Goal: Task Accomplishment & Management: Use online tool/utility

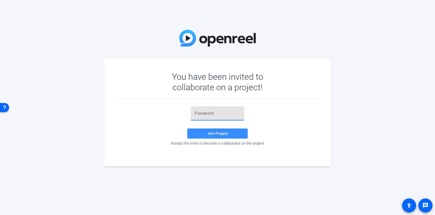
click at [209, 113] on input "text" at bounding box center [217, 114] width 45 height 6
paste input "x%#%My"
type input "x%#%My"
click at [203, 135] on span at bounding box center [217, 134] width 60 height 12
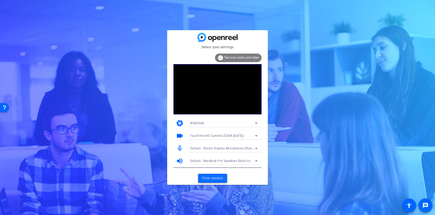
click at [212, 178] on span "Enter session" at bounding box center [212, 178] width 21 height 5
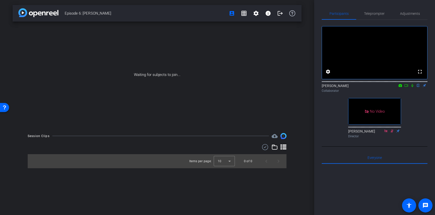
click at [413, 87] on icon at bounding box center [413, 86] width 4 height 4
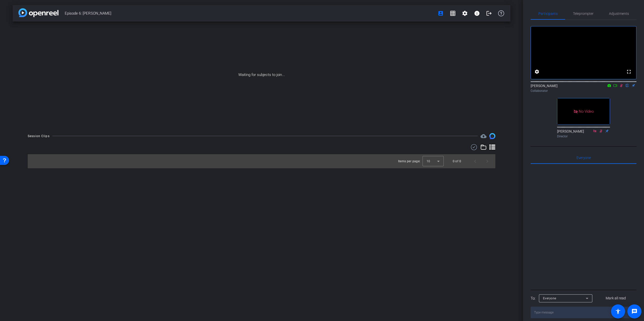
click at [435, 87] on icon at bounding box center [615, 85] width 4 height 3
click at [435, 87] on icon at bounding box center [627, 86] width 4 height 4
click at [435, 87] on icon at bounding box center [621, 86] width 4 height 4
click at [435, 87] on icon at bounding box center [615, 86] width 4 height 4
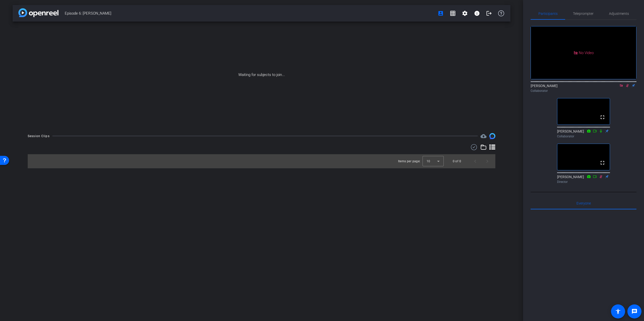
click at [435, 87] on icon at bounding box center [621, 86] width 4 height 4
click at [435, 88] on mat-icon "flip" at bounding box center [627, 85] width 6 height 5
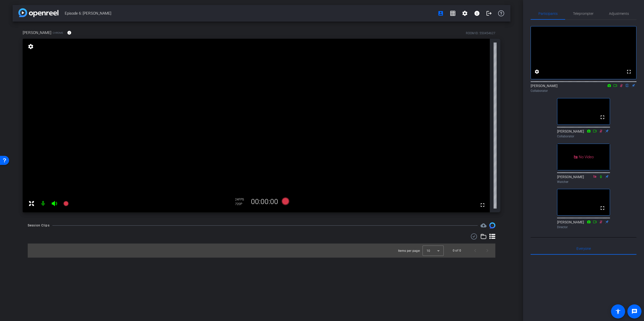
click at [54, 204] on icon at bounding box center [54, 203] width 5 height 5
click at [435, 15] on span "Participants" at bounding box center [547, 14] width 19 height 4
click at [53, 204] on icon at bounding box center [54, 203] width 5 height 5
click at [238, 203] on div "720P" at bounding box center [241, 204] width 13 height 4
click at [435, 13] on div "Adjustments" at bounding box center [618, 14] width 35 height 12
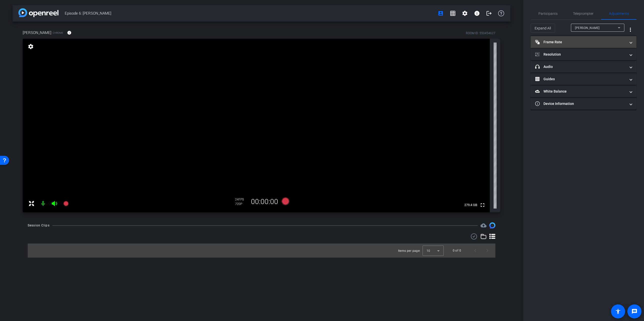
click at [435, 45] on mat-expansion-panel-header "Frame Rate Frame Rate" at bounding box center [584, 42] width 106 height 12
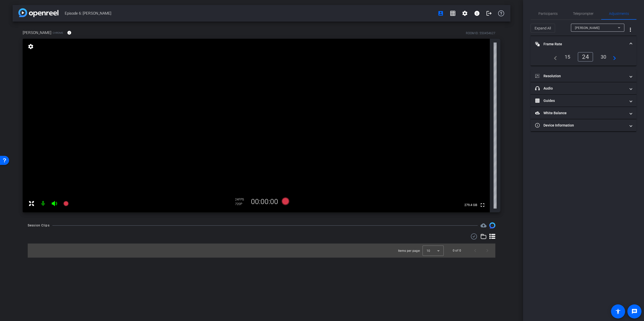
click at [435, 56] on div "30" at bounding box center [603, 57] width 13 height 9
click at [435, 15] on span "Participants" at bounding box center [547, 14] width 19 height 4
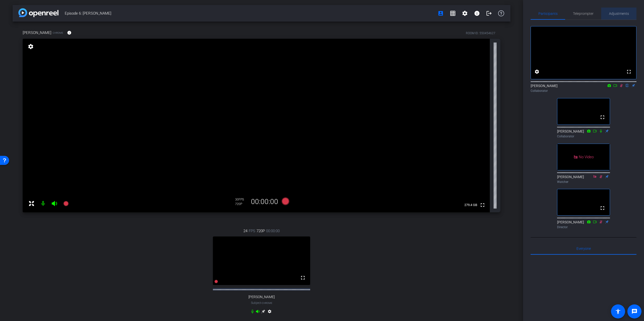
click at [435, 14] on span "Adjustments" at bounding box center [619, 14] width 20 height 4
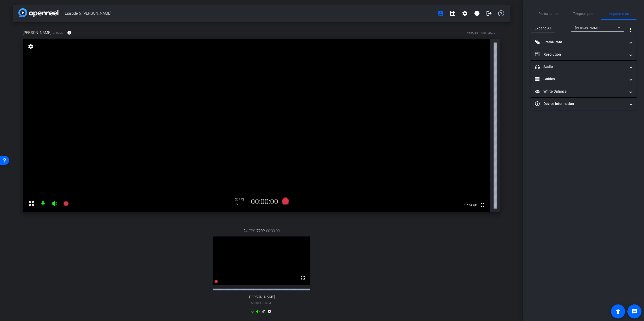
click at [435, 27] on div "[PERSON_NAME]" at bounding box center [596, 28] width 43 height 6
click at [435, 41] on mat-panel-title "Frame Rate Frame Rate" at bounding box center [580, 42] width 91 height 5
click at [435, 57] on div "30" at bounding box center [603, 57] width 13 height 9
click at [435, 15] on span "Participants" at bounding box center [547, 14] width 19 height 4
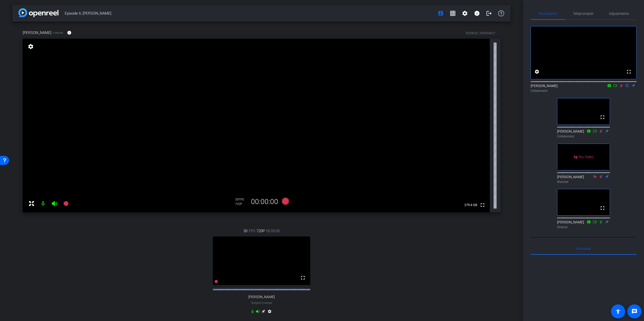
click at [435, 87] on icon at bounding box center [621, 85] width 3 height 3
click at [285, 201] on icon at bounding box center [286, 202] width 8 height 8
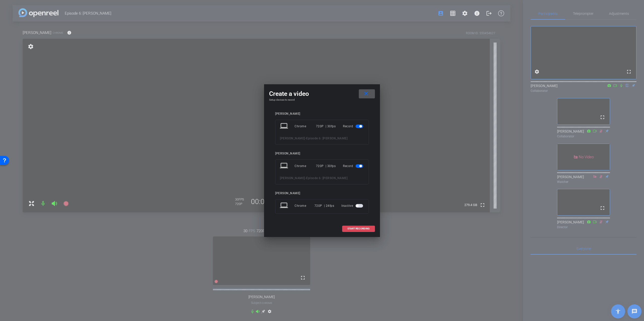
click at [353, 215] on span "START RECORDING" at bounding box center [358, 229] width 22 height 3
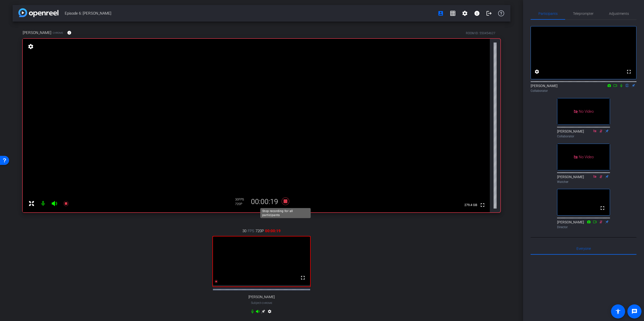
click at [285, 201] on icon at bounding box center [286, 202] width 8 height 8
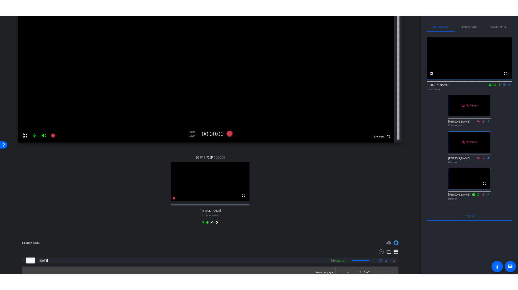
scroll to position [64, 0]
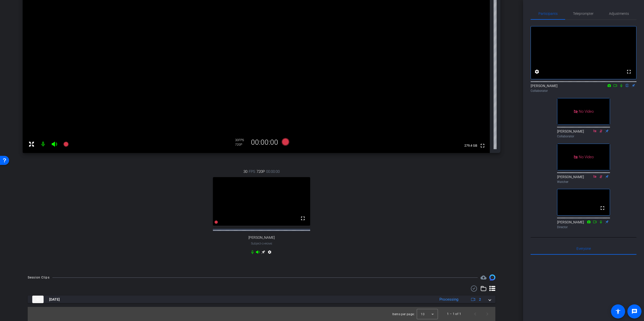
drag, startPoint x: 643, startPoint y: 65, endPoint x: 637, endPoint y: 69, distance: 7.3
click at [435, 65] on div "Participants Teleprompter Adjustments fullscreen settings [PERSON_NAME] flip Co…" at bounding box center [583, 160] width 121 height 321
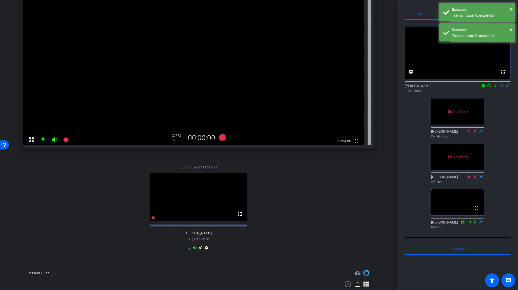
scroll to position [95, 0]
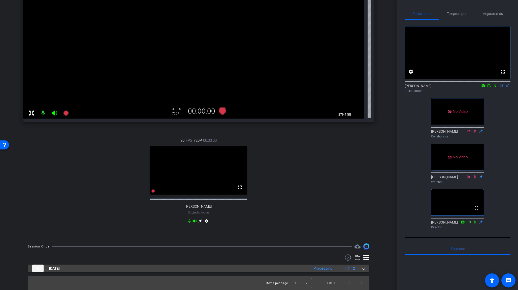
click at [363, 215] on span at bounding box center [364, 268] width 2 height 5
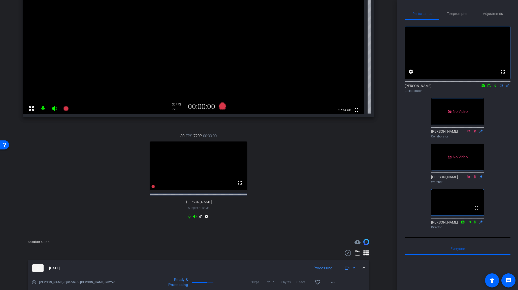
scroll to position [131, 0]
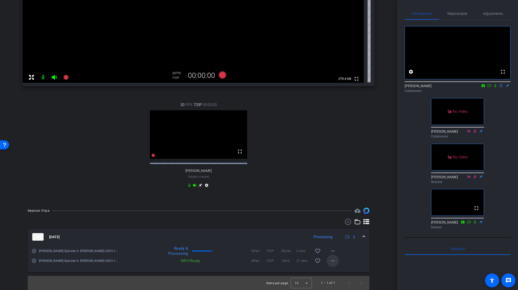
click at [331, 215] on mat-icon "more_horiz" at bounding box center [333, 261] width 6 height 6
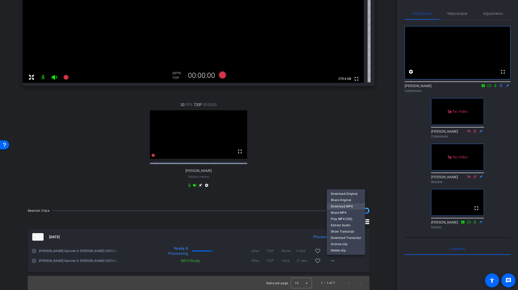
click at [337, 208] on span "Download MP4" at bounding box center [346, 207] width 30 height 6
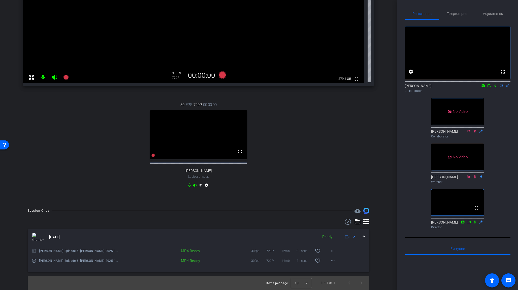
click at [435, 87] on icon at bounding box center [495, 86] width 4 height 4
click at [333, 215] on mat-icon "more_horiz" at bounding box center [333, 251] width 6 height 6
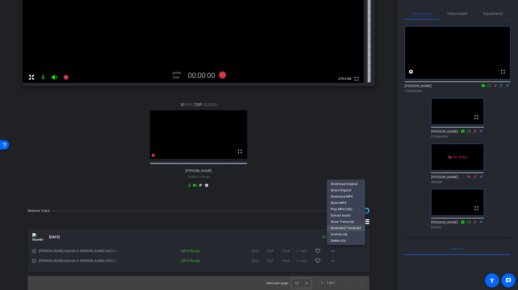
click at [351, 215] on span "Download Transcript" at bounding box center [346, 228] width 30 height 6
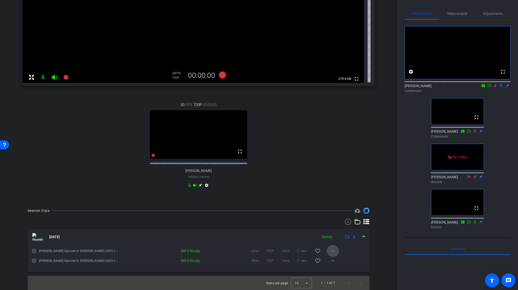
click at [333, 215] on mat-icon "more_horiz" at bounding box center [333, 251] width 6 height 6
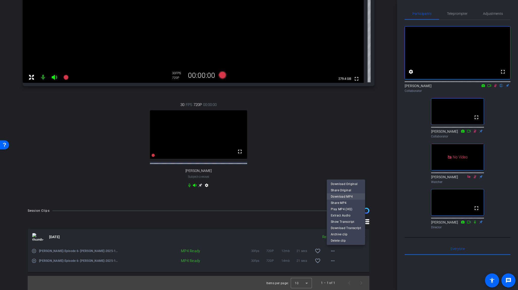
click at [346, 195] on span "Download MP4" at bounding box center [346, 197] width 30 height 6
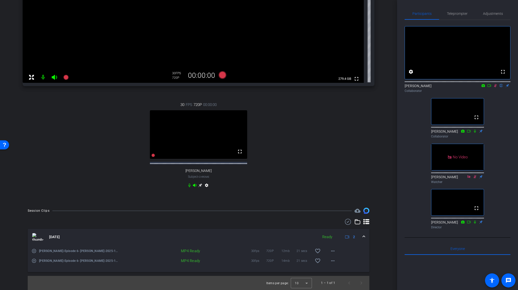
click at [435, 87] on icon at bounding box center [495, 86] width 4 height 4
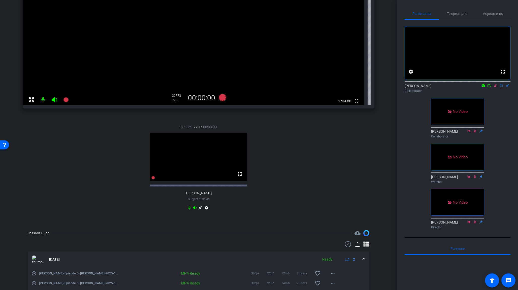
scroll to position [104, 0]
click at [435, 87] on icon at bounding box center [495, 86] width 4 height 4
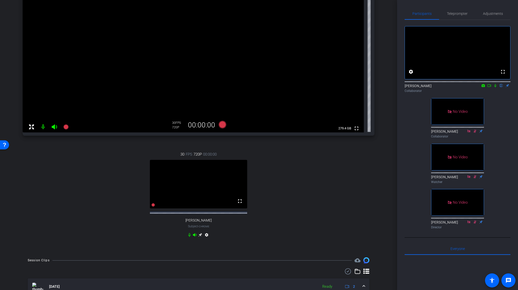
scroll to position [72, 0]
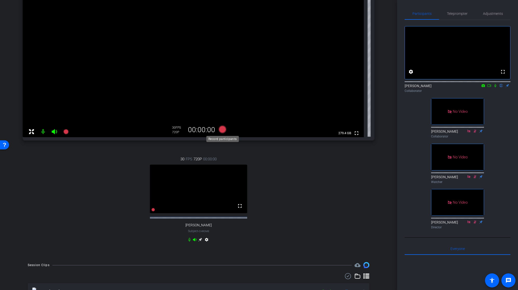
click at [224, 132] on icon at bounding box center [223, 130] width 8 height 8
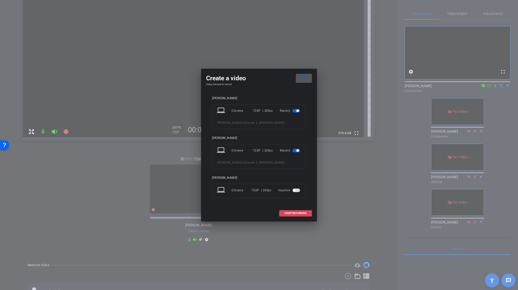
click at [304, 215] on span at bounding box center [295, 213] width 32 height 12
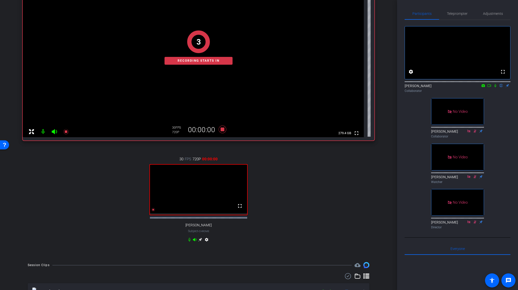
click at [435, 87] on icon at bounding box center [489, 86] width 4 height 4
click at [435, 87] on icon at bounding box center [501, 86] width 4 height 4
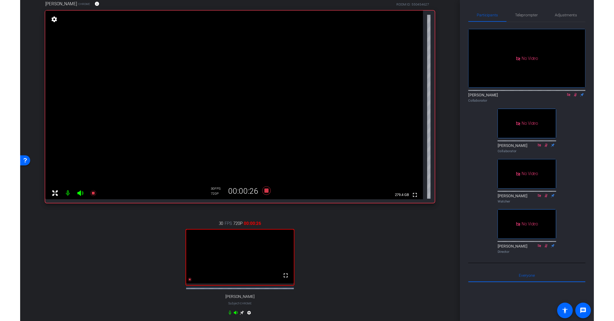
scroll to position [29, 0]
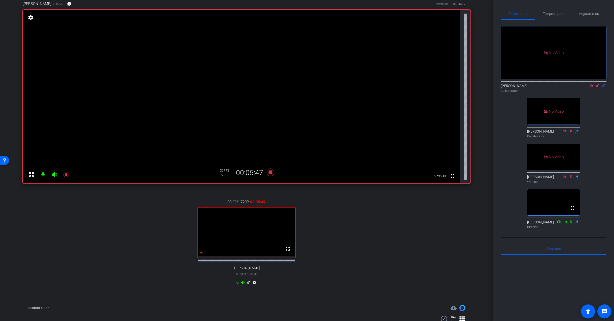
click at [268, 177] on div "30 FPS 720P 00:05:47" at bounding box center [247, 173] width 59 height 14
click at [270, 174] on icon at bounding box center [271, 173] width 8 height 8
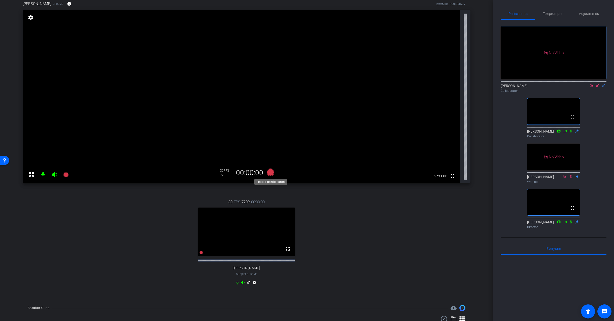
click at [271, 172] on icon at bounding box center [271, 173] width 8 height 8
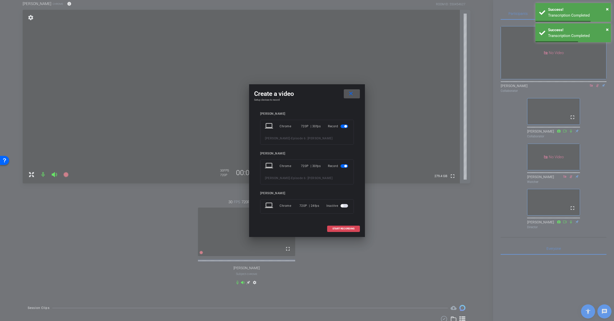
click at [343, 215] on span "START RECORDING" at bounding box center [344, 229] width 22 height 3
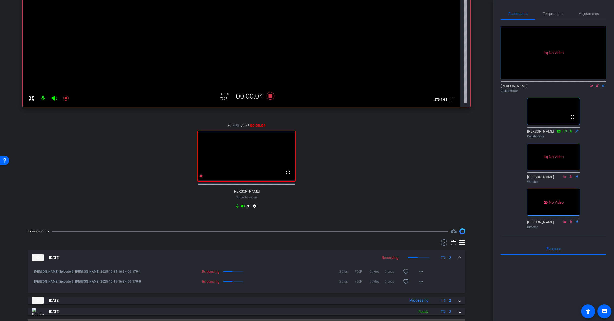
scroll to position [121, 0]
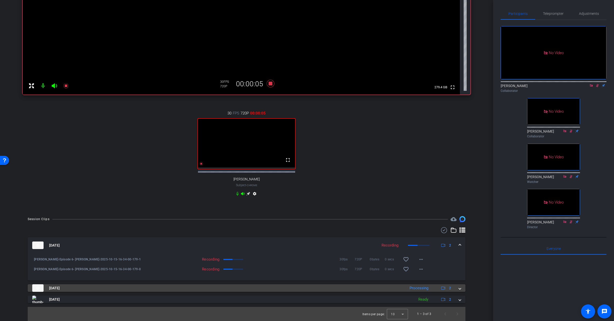
click at [435, 215] on span at bounding box center [460, 288] width 2 height 5
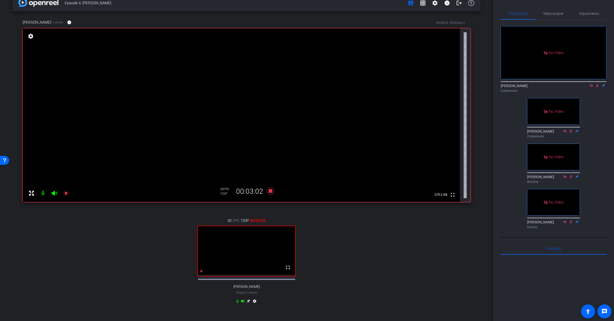
scroll to position [11, 0]
click at [272, 191] on icon at bounding box center [271, 190] width 8 height 8
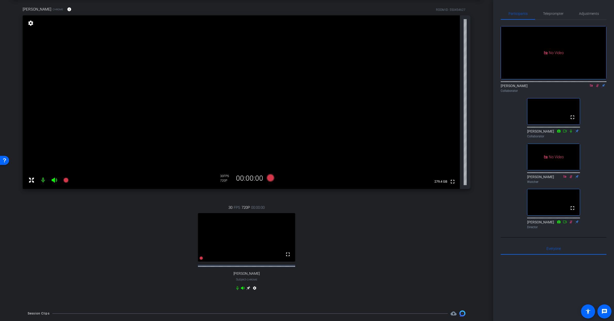
scroll to position [21, 0]
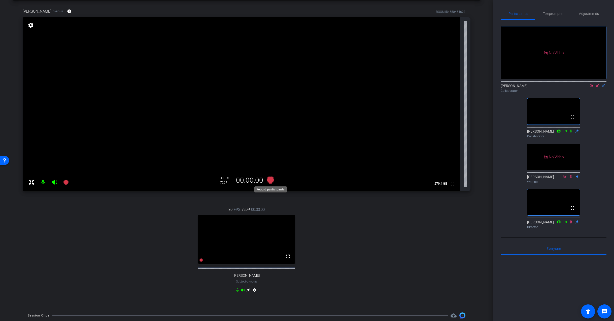
click at [271, 182] on icon at bounding box center [271, 180] width 8 height 8
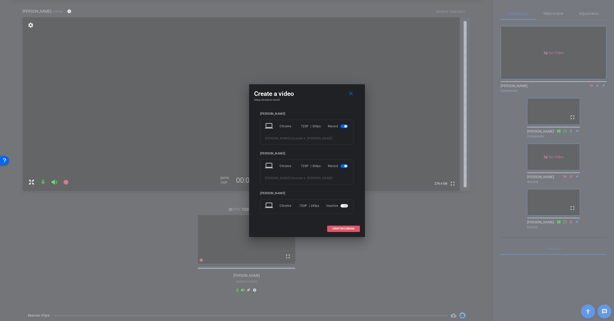
click at [340, 215] on span at bounding box center [343, 229] width 32 height 12
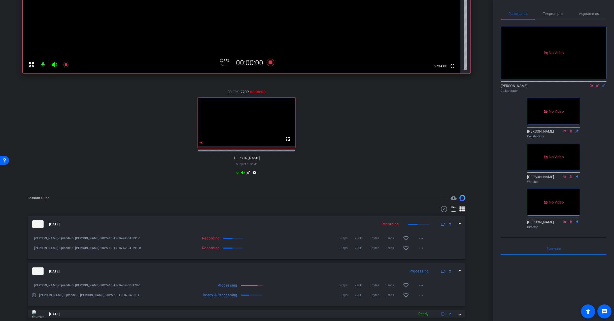
scroll to position [169, 0]
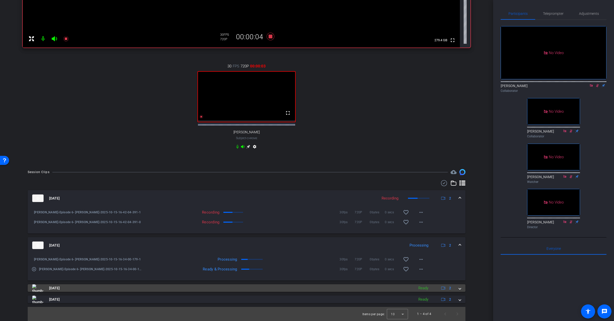
click at [435, 215] on span at bounding box center [460, 288] width 2 height 5
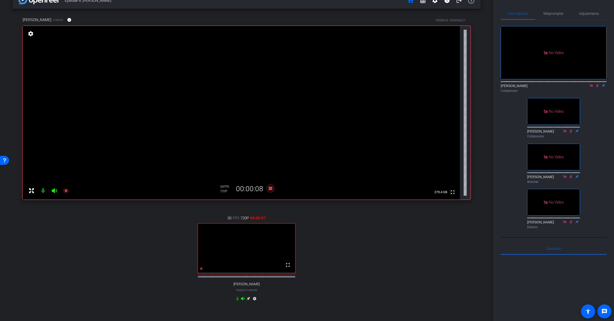
scroll to position [12, 0]
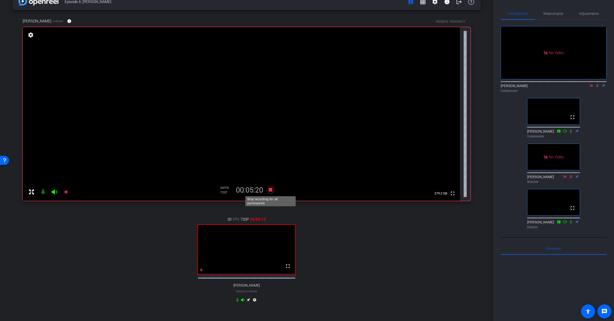
click at [270, 190] on icon at bounding box center [271, 190] width 8 height 8
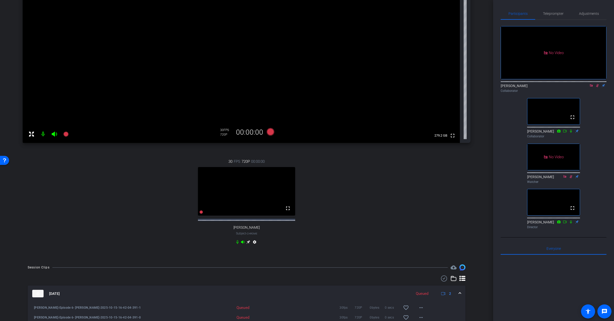
scroll to position [0, 0]
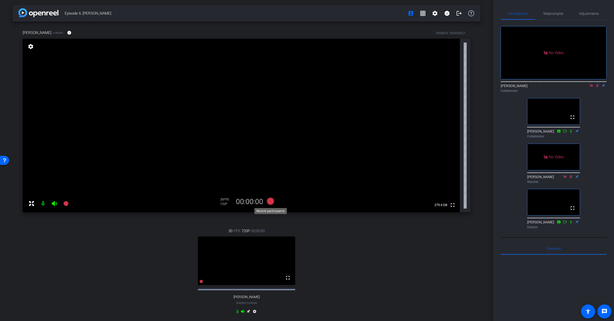
click at [271, 201] on icon at bounding box center [271, 202] width 8 height 8
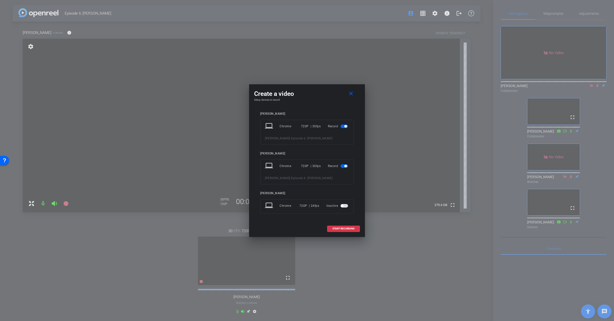
drag, startPoint x: 342, startPoint y: 229, endPoint x: 362, endPoint y: 197, distance: 38.2
click at [362, 197] on div "Create a video close Setup devices to record [PERSON_NAME] laptop Chrome 720P |…" at bounding box center [307, 160] width 116 height 153
click at [348, 215] on span "START RECORDING" at bounding box center [344, 229] width 22 height 3
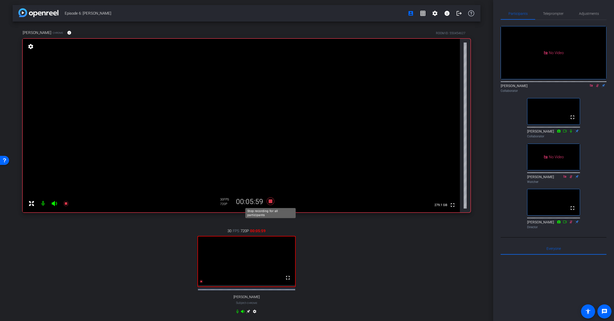
click at [271, 202] on icon at bounding box center [271, 202] width 8 height 8
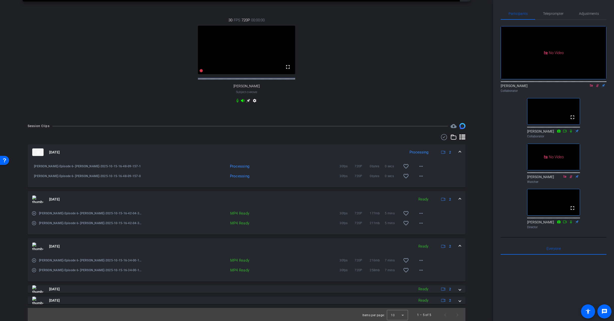
scroll to position [217, 0]
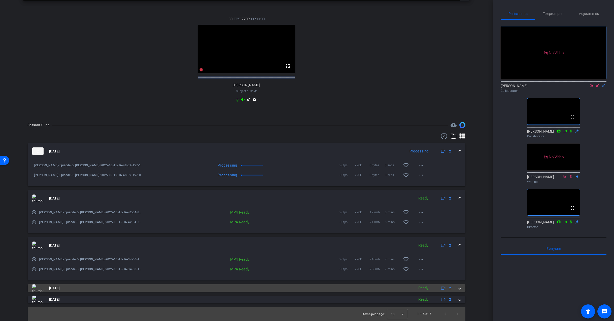
click at [416, 215] on div "Ready" at bounding box center [423, 289] width 15 height 6
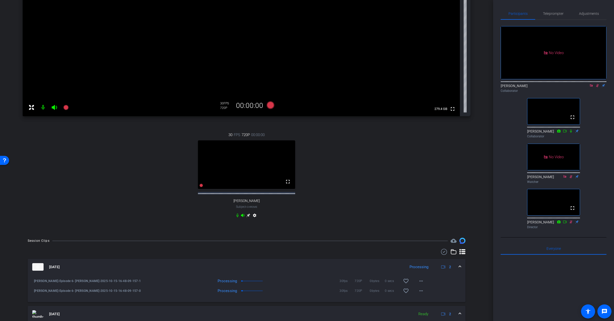
scroll to position [0, 0]
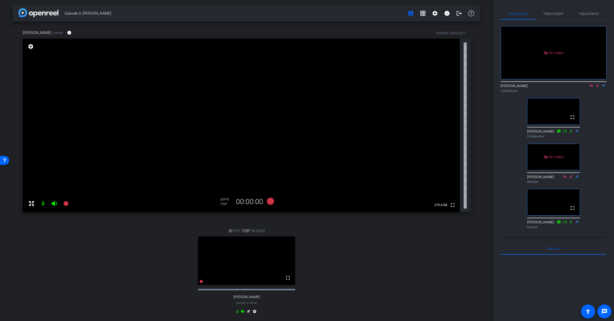
click at [435, 87] on icon at bounding box center [597, 85] width 3 height 3
click at [435, 87] on icon at bounding box center [591, 86] width 4 height 4
click at [435, 87] on icon at bounding box center [585, 86] width 4 height 4
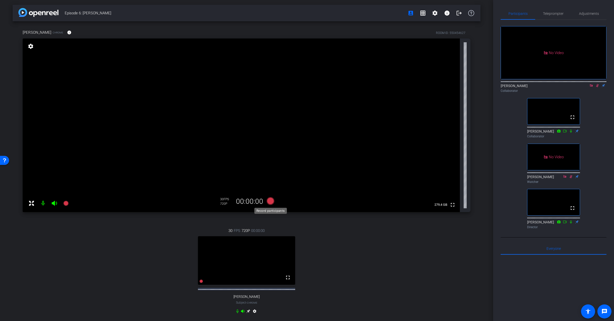
click at [270, 201] on icon at bounding box center [271, 201] width 8 height 8
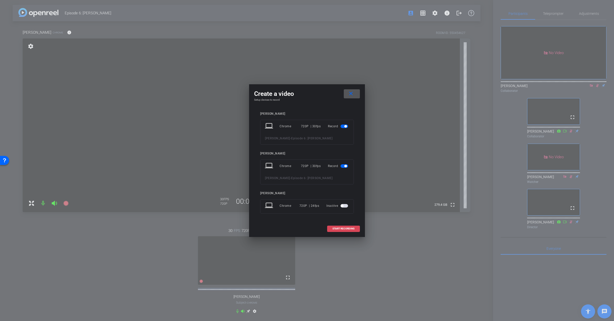
click at [347, 215] on span "START RECORDING" at bounding box center [344, 229] width 22 height 3
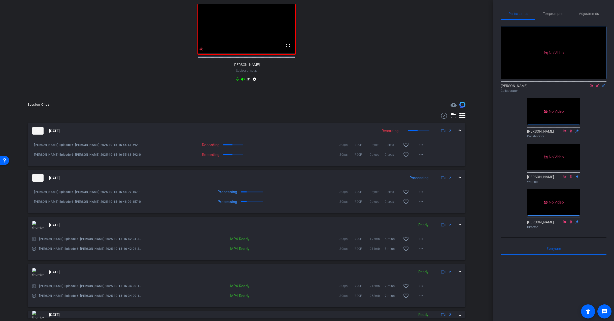
scroll to position [234, 0]
click at [422, 203] on mat-icon "more_horiz" at bounding box center [421, 201] width 6 height 6
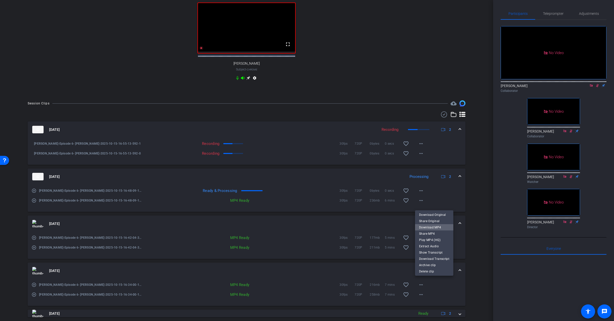
click at [435, 215] on span "Download MP4" at bounding box center [434, 227] width 30 height 6
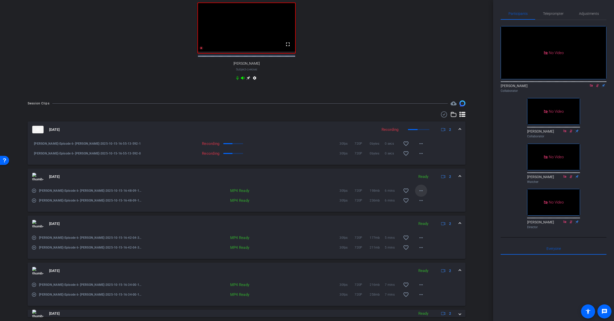
click at [422, 194] on mat-icon "more_horiz" at bounding box center [421, 191] width 6 height 6
click at [433, 215] on span "Download MP4" at bounding box center [434, 218] width 30 height 6
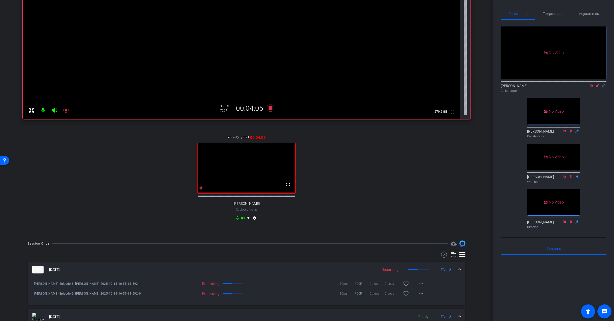
scroll to position [93, 0]
click at [271, 108] on icon at bounding box center [271, 109] width 8 height 8
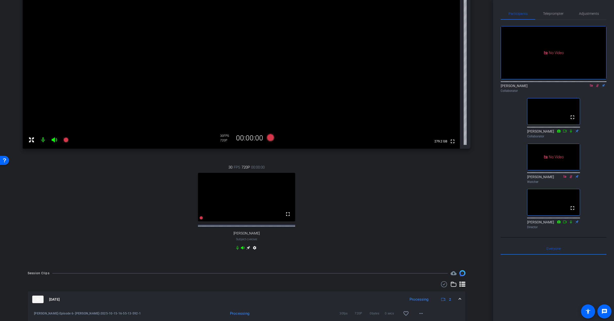
scroll to position [59, 0]
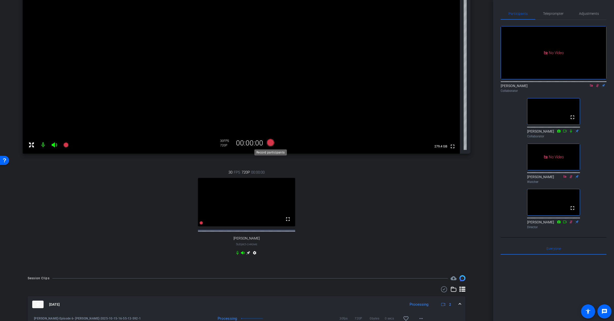
click at [270, 141] on icon at bounding box center [271, 143] width 8 height 8
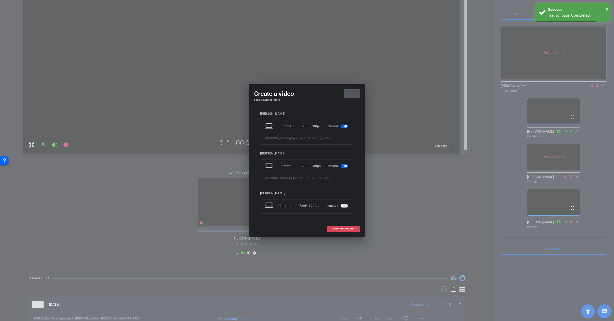
click at [346, 215] on span "START RECORDING" at bounding box center [344, 229] width 22 height 3
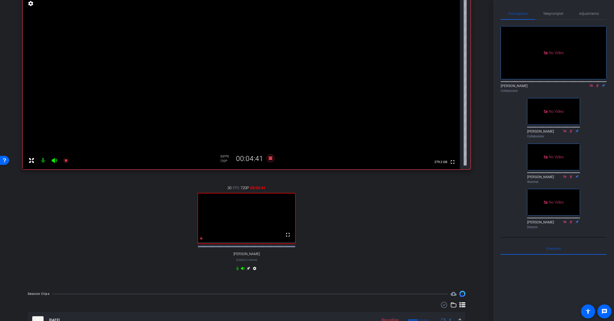
scroll to position [35, 0]
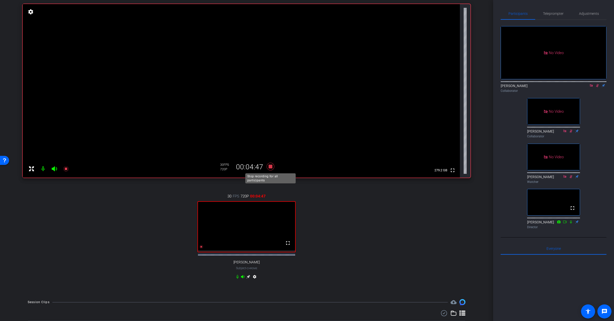
click at [271, 167] on icon at bounding box center [271, 167] width 8 height 8
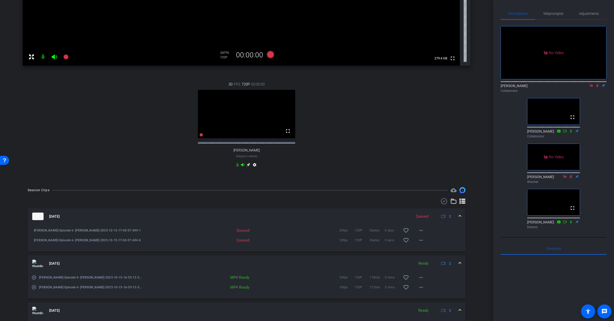
scroll to position [84, 0]
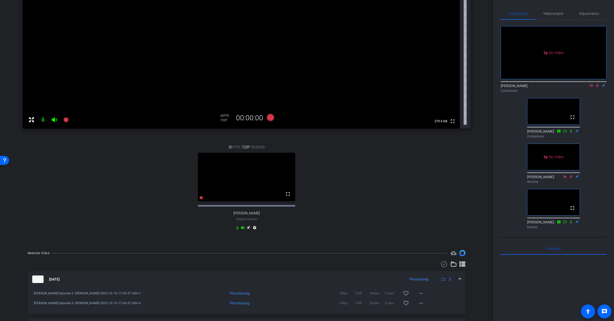
click at [435, 87] on icon at bounding box center [591, 86] width 4 height 4
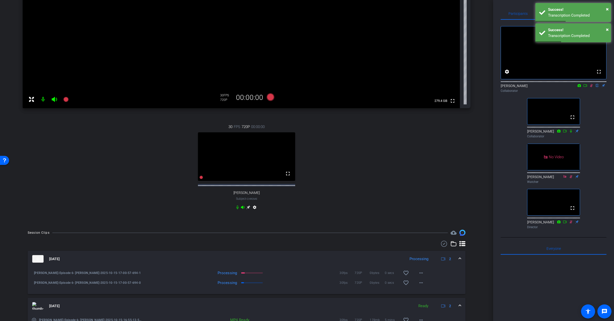
click at [435, 87] on icon at bounding box center [586, 85] width 4 height 3
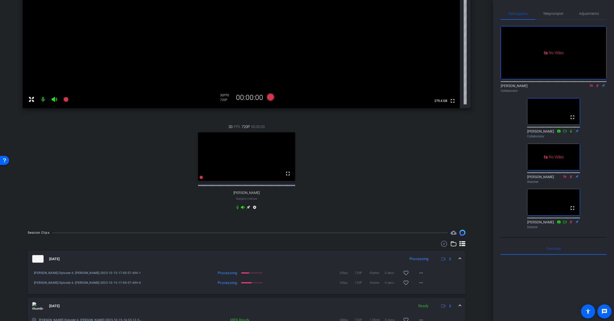
click at [435, 87] on icon at bounding box center [598, 86] width 4 height 4
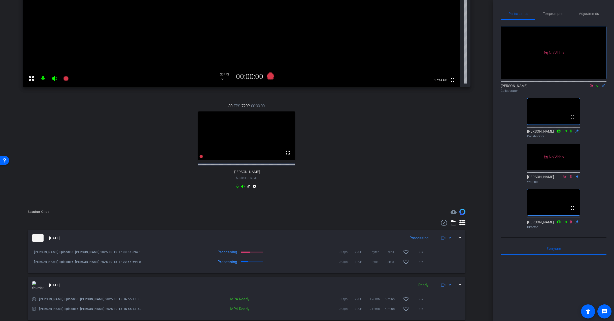
scroll to position [127, 0]
click at [422, 215] on mat-icon "more_horiz" at bounding box center [421, 260] width 6 height 6
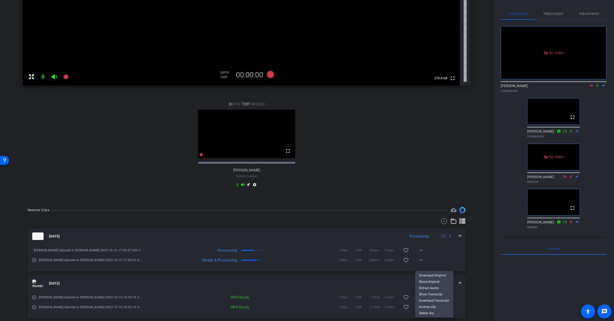
click at [435, 215] on div at bounding box center [307, 160] width 614 height 321
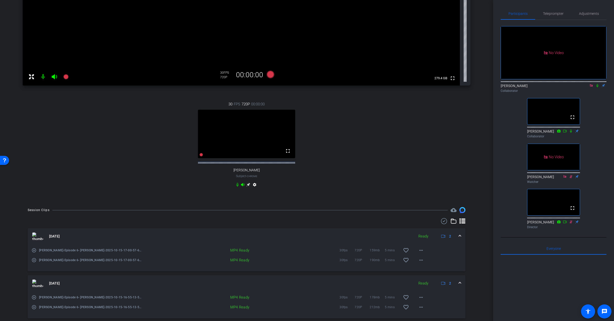
click at [435, 87] on icon at bounding box center [591, 85] width 3 height 3
click at [435, 87] on icon at bounding box center [585, 86] width 4 height 4
click at [435, 87] on icon at bounding box center [598, 86] width 4 height 4
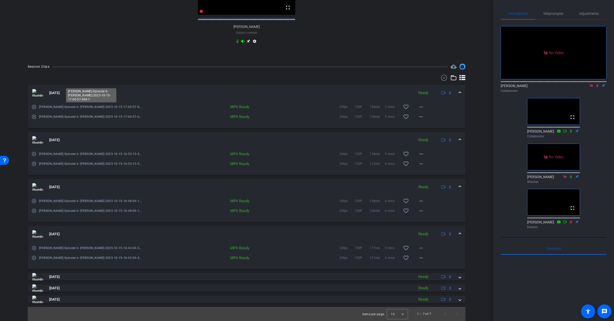
scroll to position [159, 0]
